Goal: Information Seeking & Learning: Find specific fact

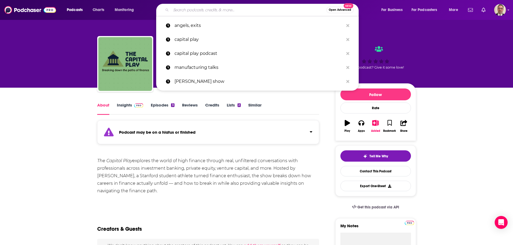
click at [180, 9] on input "Search podcasts, credits, & more..." at bounding box center [248, 10] width 155 height 9
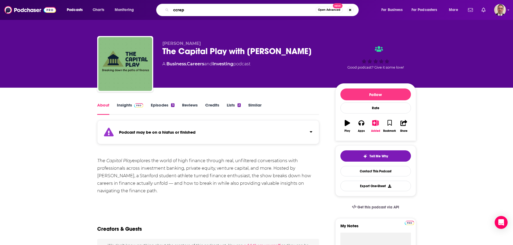
type input "ccrepn"
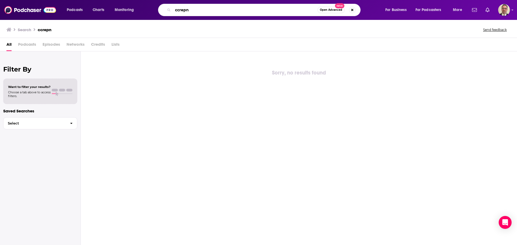
click at [182, 8] on input "ccrepn" at bounding box center [245, 10] width 145 height 9
type input "crepn"
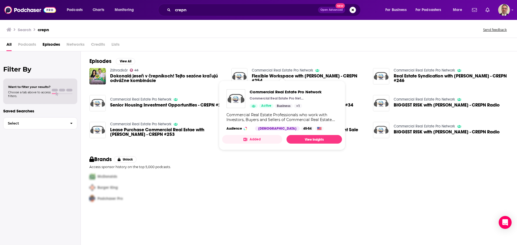
click at [268, 72] on link "Commercial Real Estate Pro Network" at bounding box center [282, 70] width 61 height 5
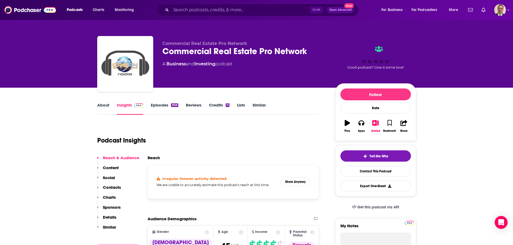
click at [156, 112] on link "Episodes 858" at bounding box center [164, 109] width 27 height 12
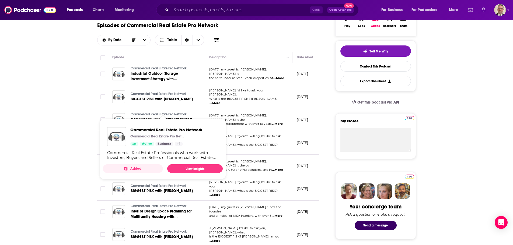
scroll to position [135, 0]
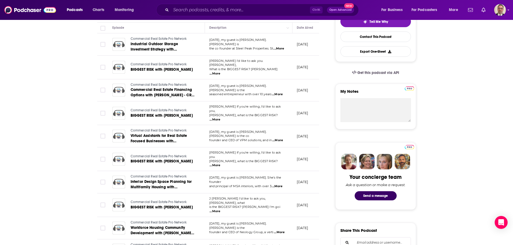
click at [246, 92] on span "seasoned entrepreneur with over 10 years" at bounding box center [240, 94] width 63 height 4
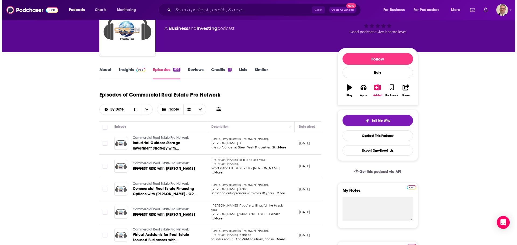
scroll to position [0, 0]
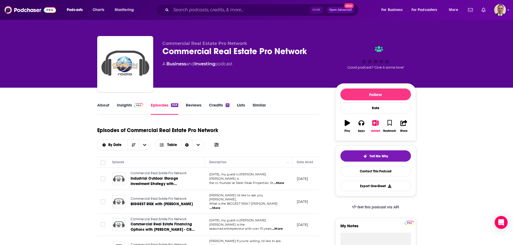
click at [214, 186] on td "[DATE], my guest is [PERSON_NAME]. [PERSON_NAME] is the co founder at Steel Pea…" at bounding box center [249, 179] width 88 height 22
click at [223, 202] on span "What is the BIGGEST RISK? [PERSON_NAME]" at bounding box center [243, 204] width 69 height 4
click at [177, 202] on span "BIGGEST RISK with [PERSON_NAME]" at bounding box center [162, 204] width 62 height 5
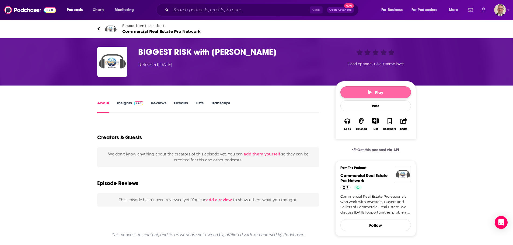
click at [361, 92] on button "Play" at bounding box center [376, 92] width 71 height 12
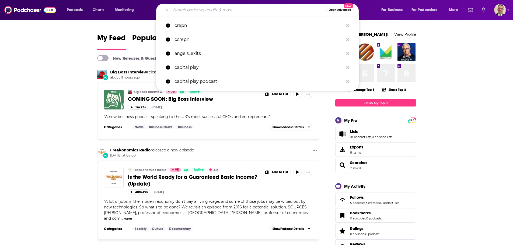
click at [183, 12] on input "Search podcasts, credits, & more..." at bounding box center [248, 10] width 155 height 9
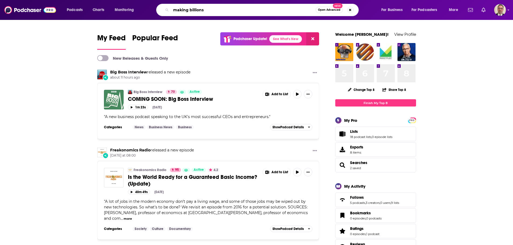
type input "making billions"
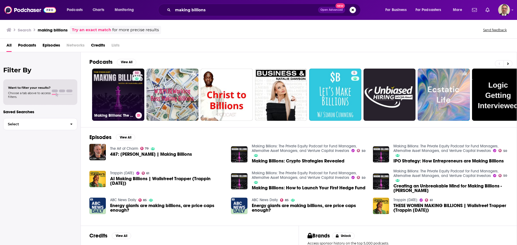
click at [116, 102] on link "50 Making Billions: The Private Equity Podcast for Fund Managers, Alternative A…" at bounding box center [118, 95] width 52 height 52
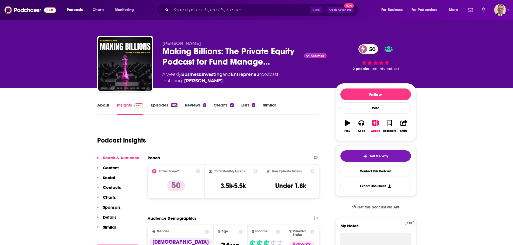
click at [160, 106] on link "Episodes 185" at bounding box center [164, 109] width 26 height 12
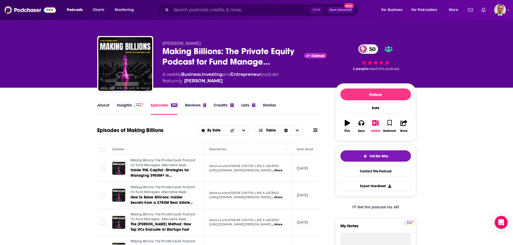
click at [125, 112] on link "Insights" at bounding box center [130, 109] width 27 height 12
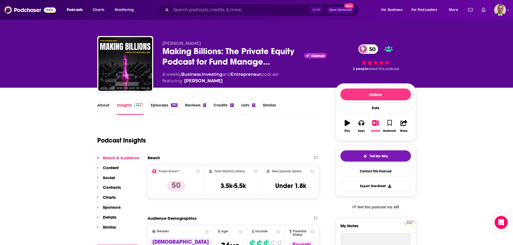
click at [218, 106] on link "Credits 2" at bounding box center [224, 109] width 20 height 12
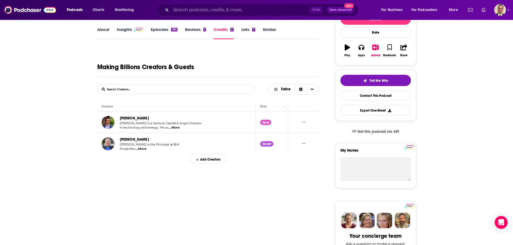
scroll to position [81, 0]
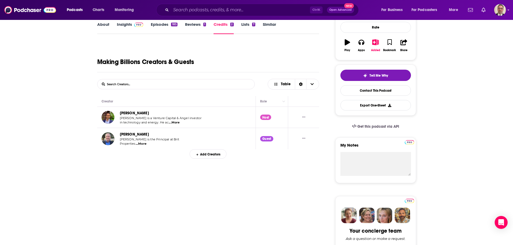
click at [124, 113] on link "Ryan Miller" at bounding box center [134, 113] width 29 height 5
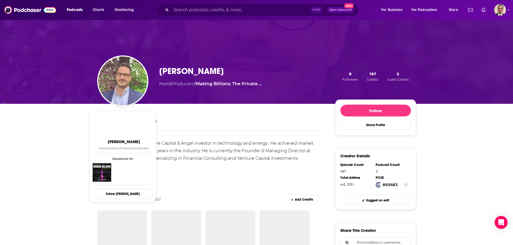
click at [119, 84] on img "Ryan Miller" at bounding box center [122, 81] width 49 height 49
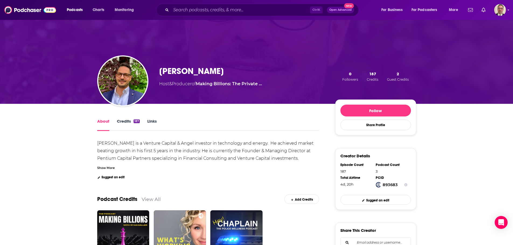
click at [101, 167] on div "Show More" at bounding box center [106, 167] width 18 height 5
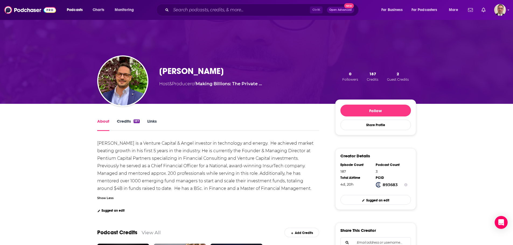
click at [115, 143] on div "Ryan is a Venture Capital & Angel investor in technology and energy. He achieve…" at bounding box center [205, 166] width 217 height 50
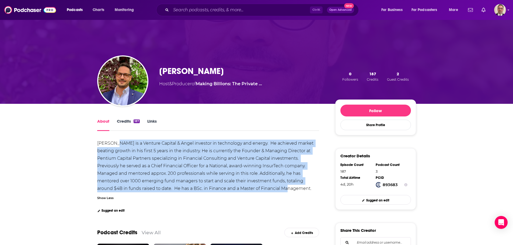
drag, startPoint x: 114, startPoint y: 143, endPoint x: 263, endPoint y: 188, distance: 155.5
click at [263, 188] on div "Ryan is a Venture Capital & Angel investor in technology and energy. He achieve…" at bounding box center [208, 166] width 222 height 53
copy div "a Venture Capital & Angel investor in technology and energy. He achieved market…"
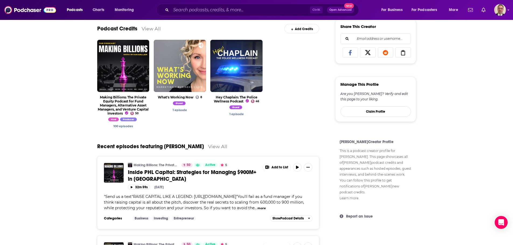
scroll to position [296, 0]
